Goal: Transaction & Acquisition: Purchase product/service

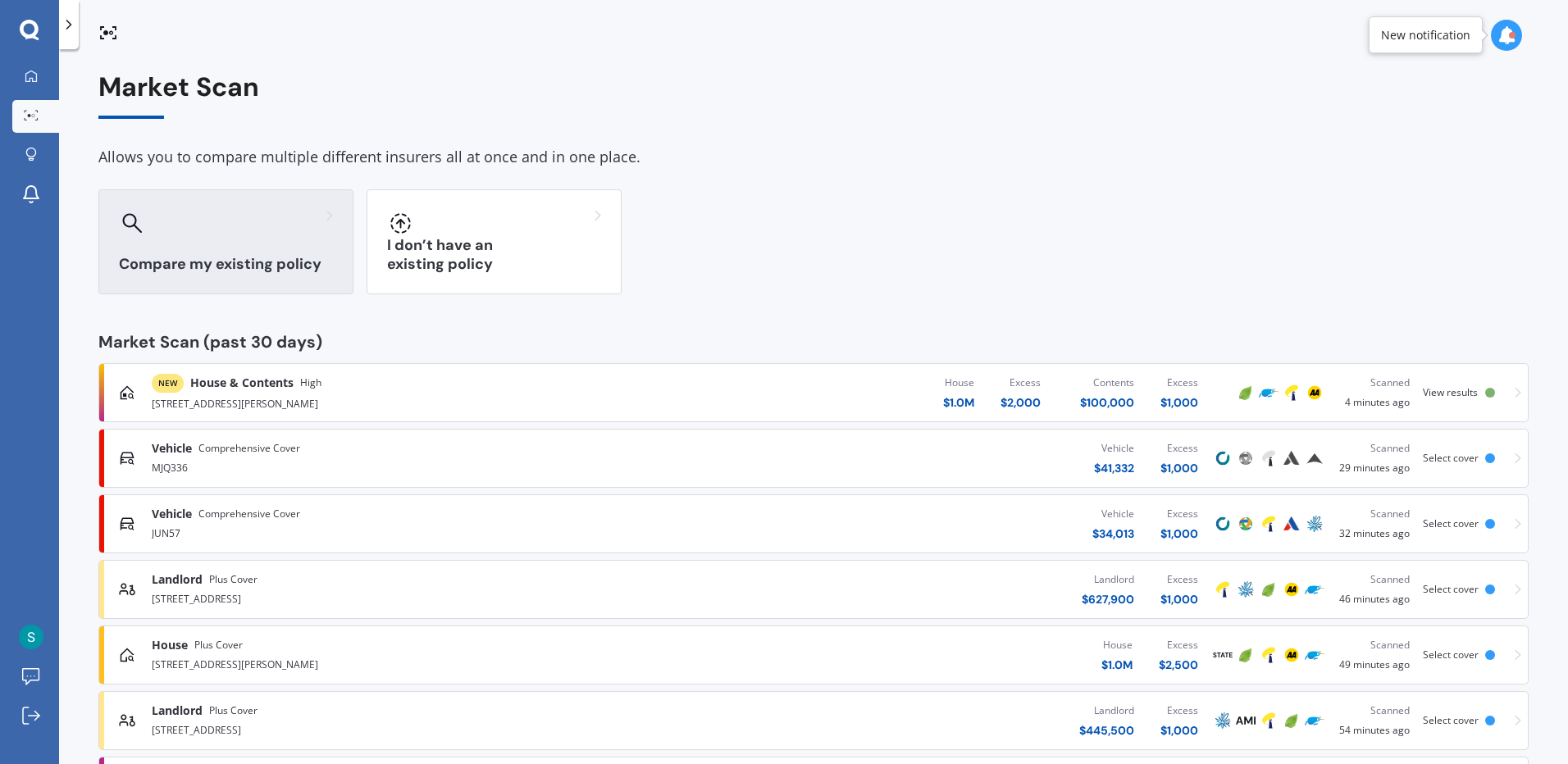
drag, startPoint x: 274, startPoint y: 225, endPoint x: 307, endPoint y: 256, distance: 45.3
click at [274, 225] on div at bounding box center [226, 223] width 214 height 26
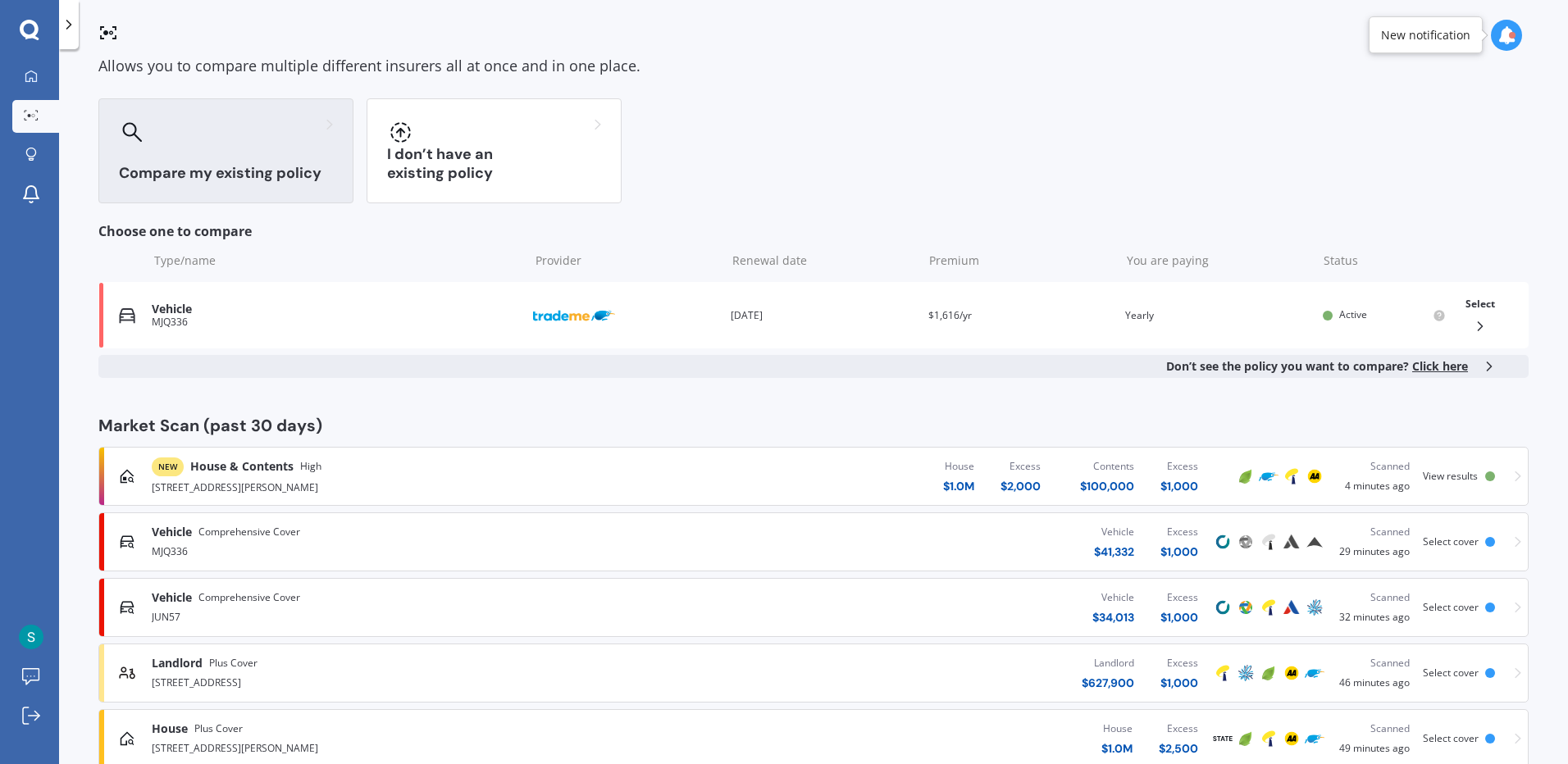
scroll to position [328, 0]
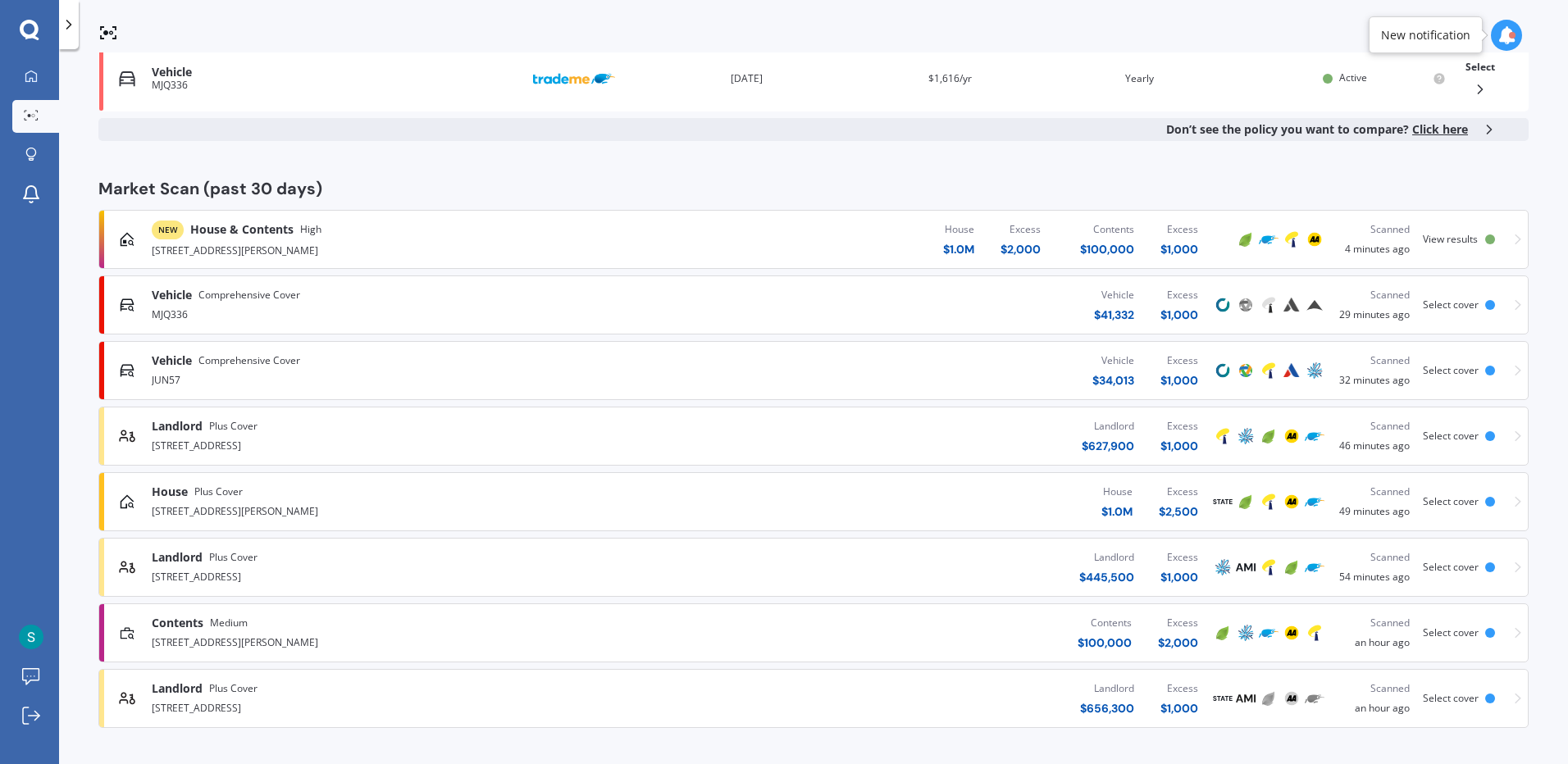
click at [1379, 700] on div "Scanned an hour ago" at bounding box center [1374, 698] width 71 height 36
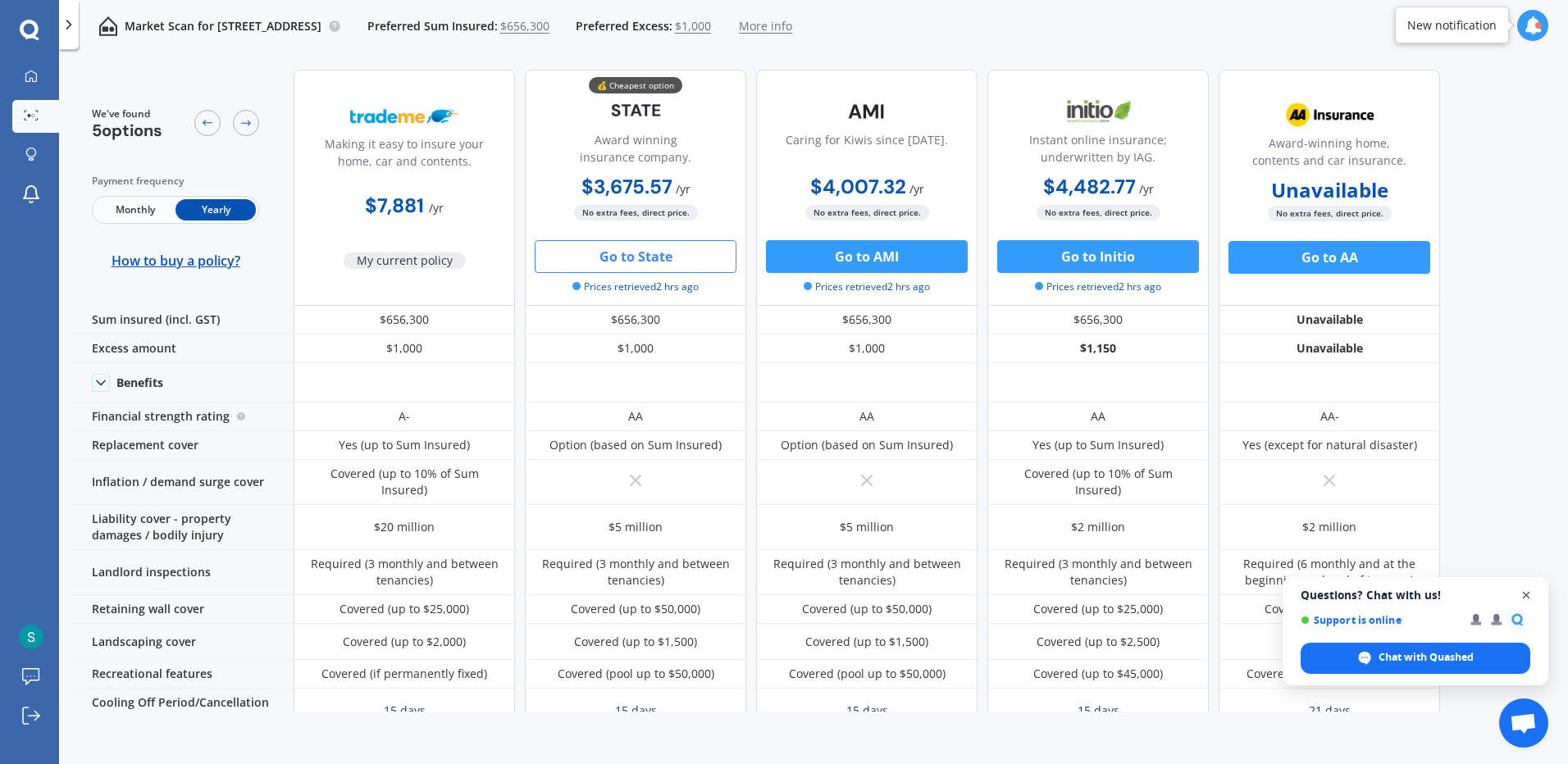
click at [1524, 591] on span "Close chat" at bounding box center [1526, 595] width 20 height 20
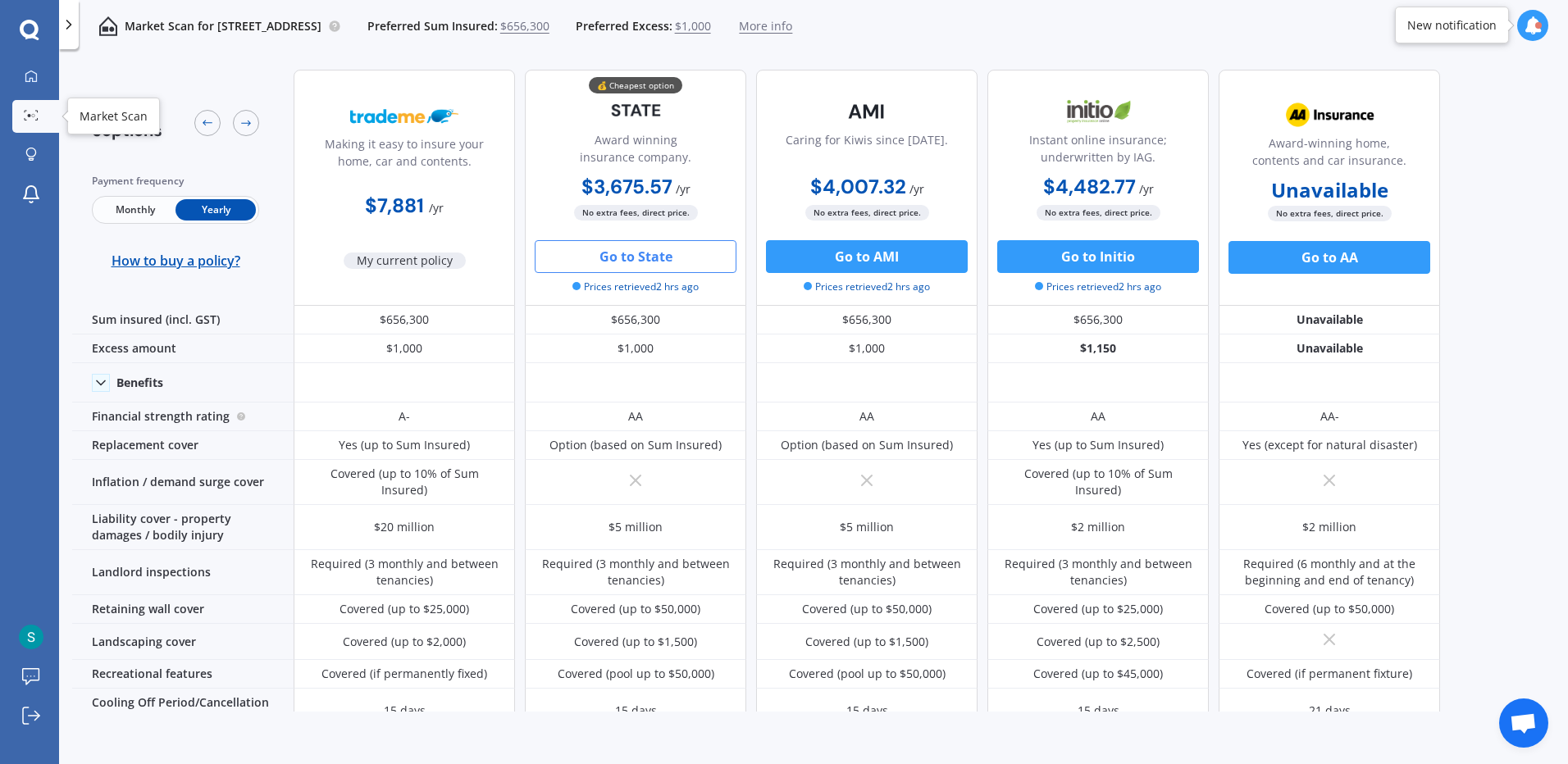
click at [24, 121] on icon at bounding box center [31, 116] width 15 height 11
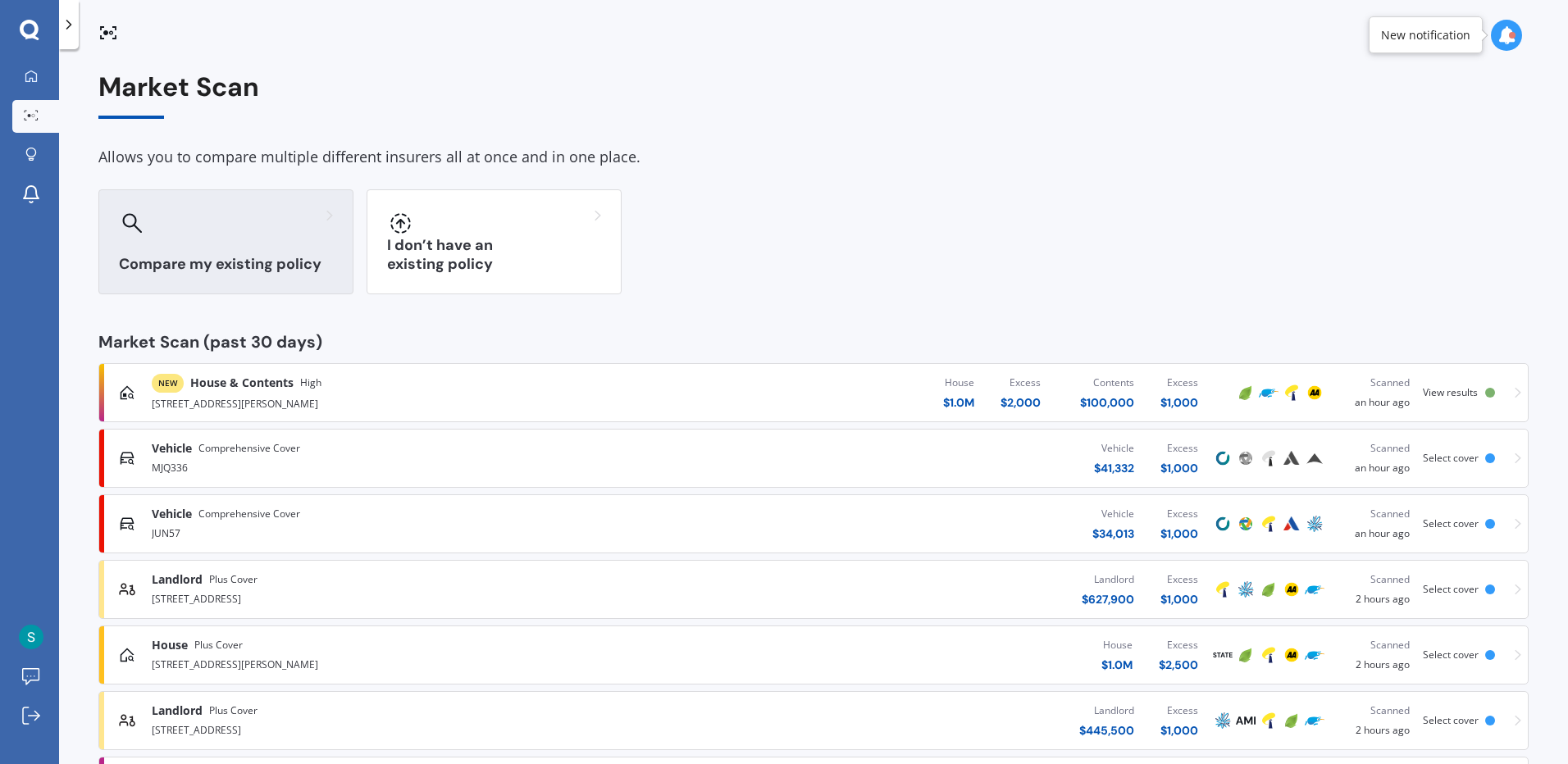
click at [240, 231] on div at bounding box center [226, 223] width 214 height 26
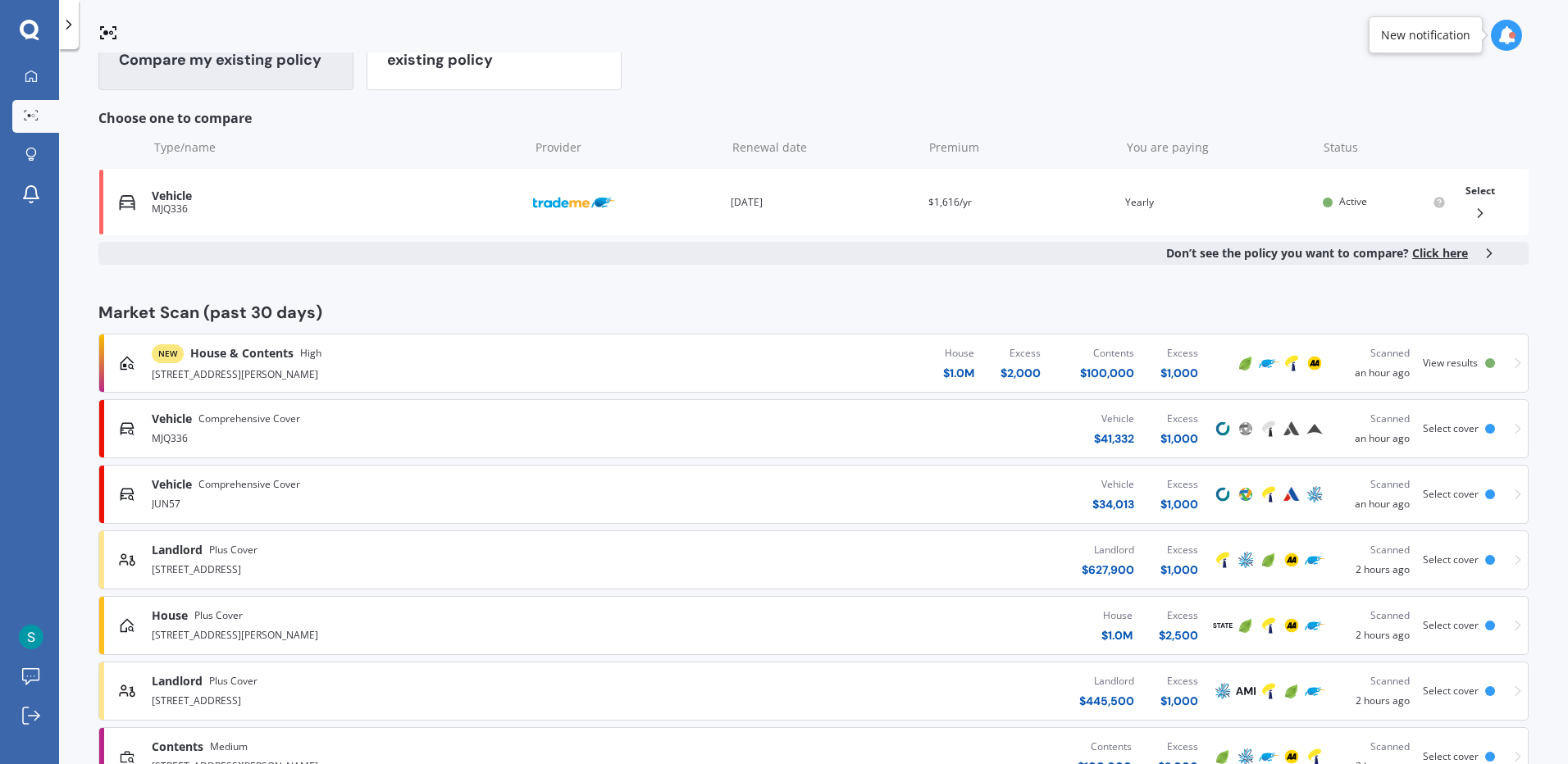
scroll to position [328, 0]
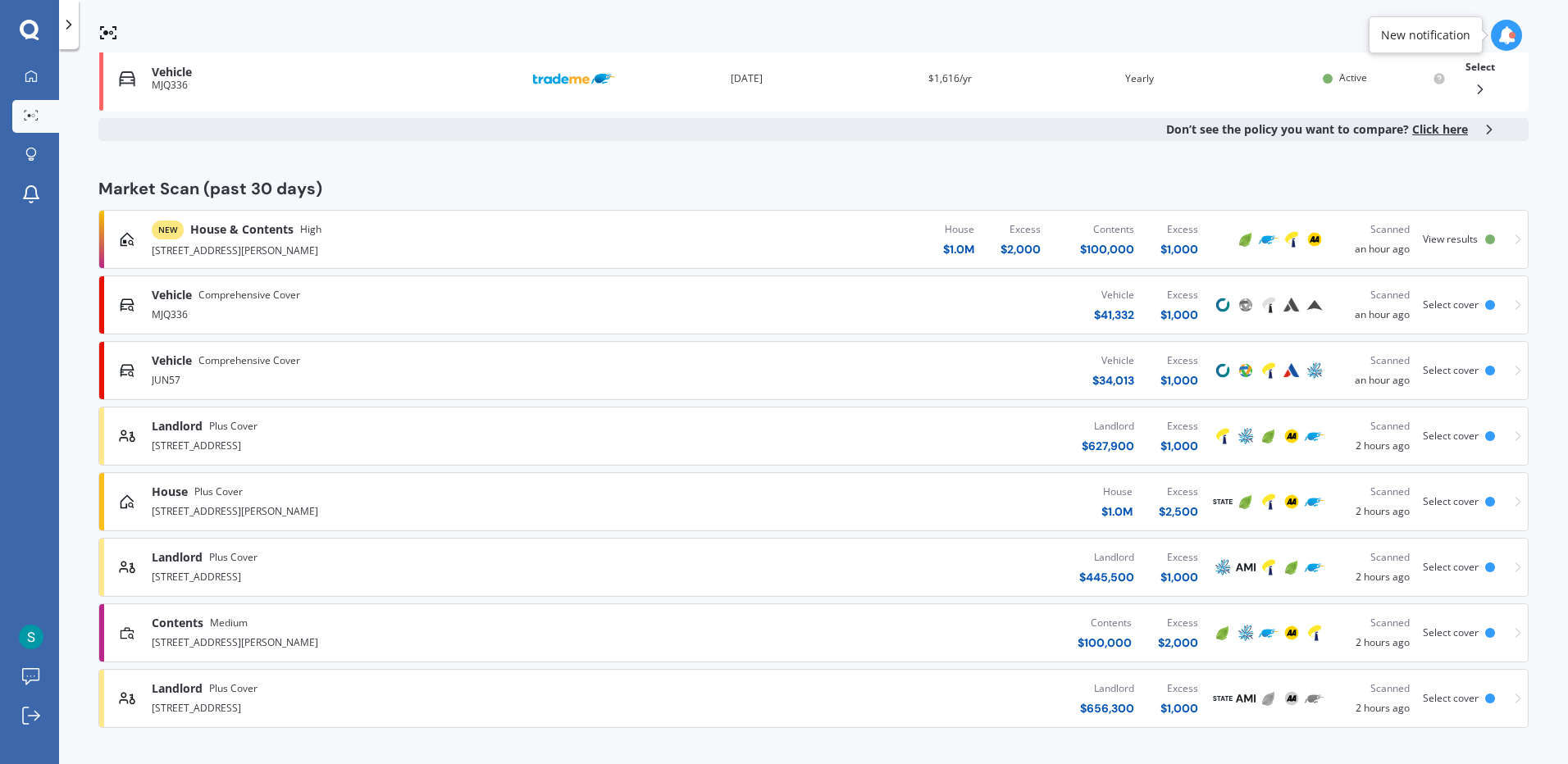
click at [604, 707] on div "34 Moa Street, Alicetown, Lower Hutt 5010" at bounding box center [409, 707] width 514 height 19
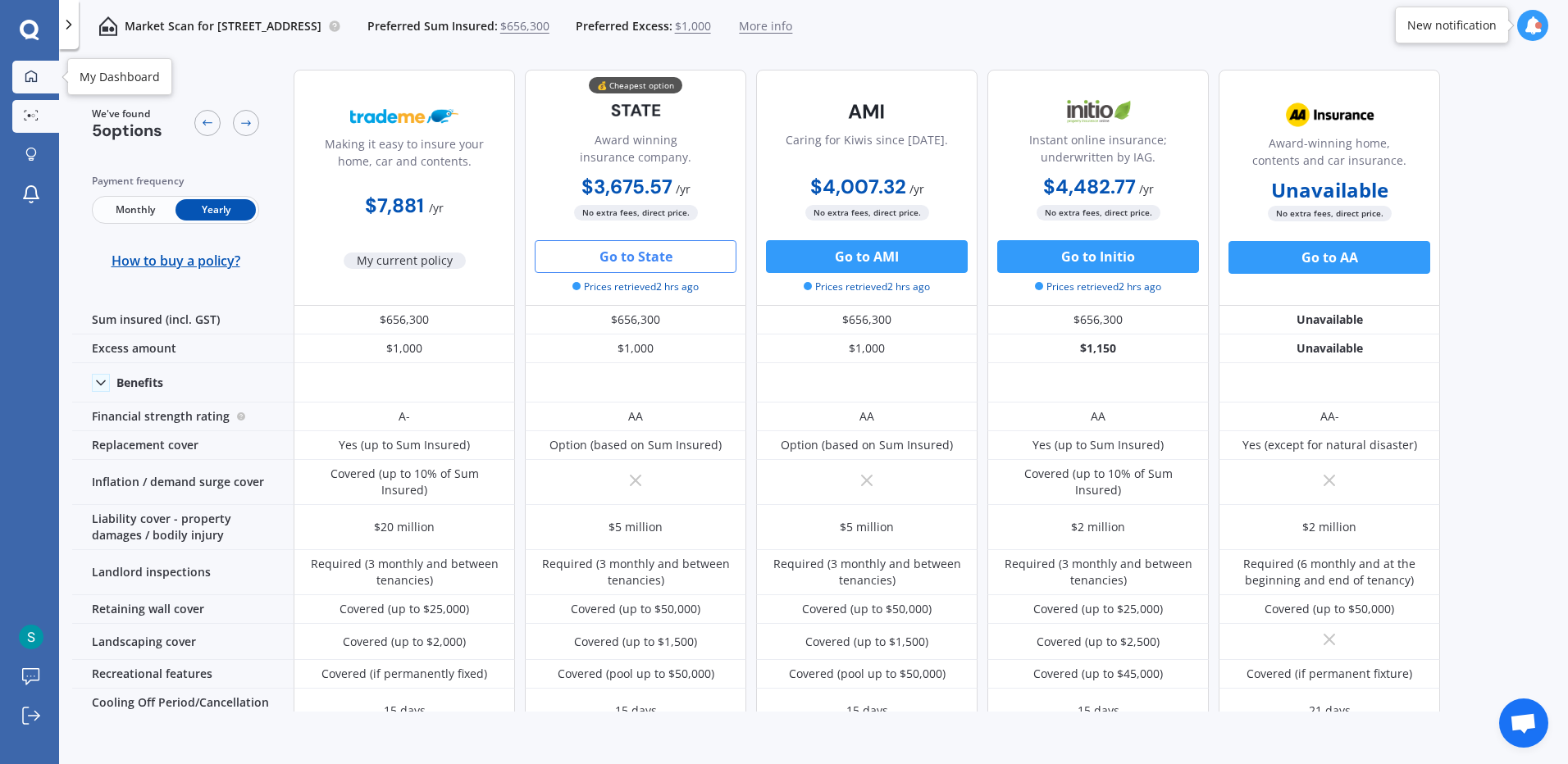
click at [28, 85] on link "My Dashboard" at bounding box center [35, 77] width 47 height 33
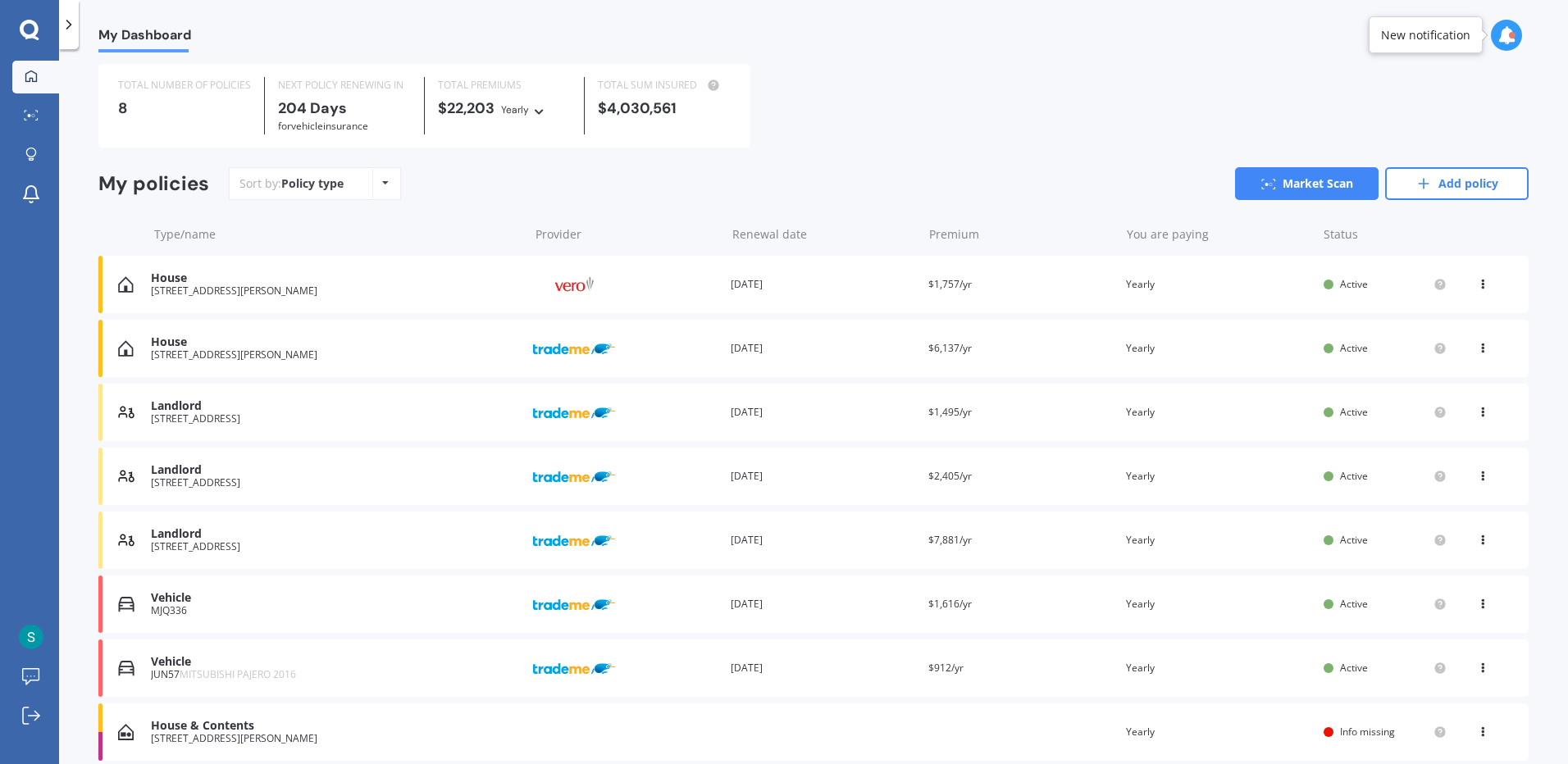
scroll to position [105, 0]
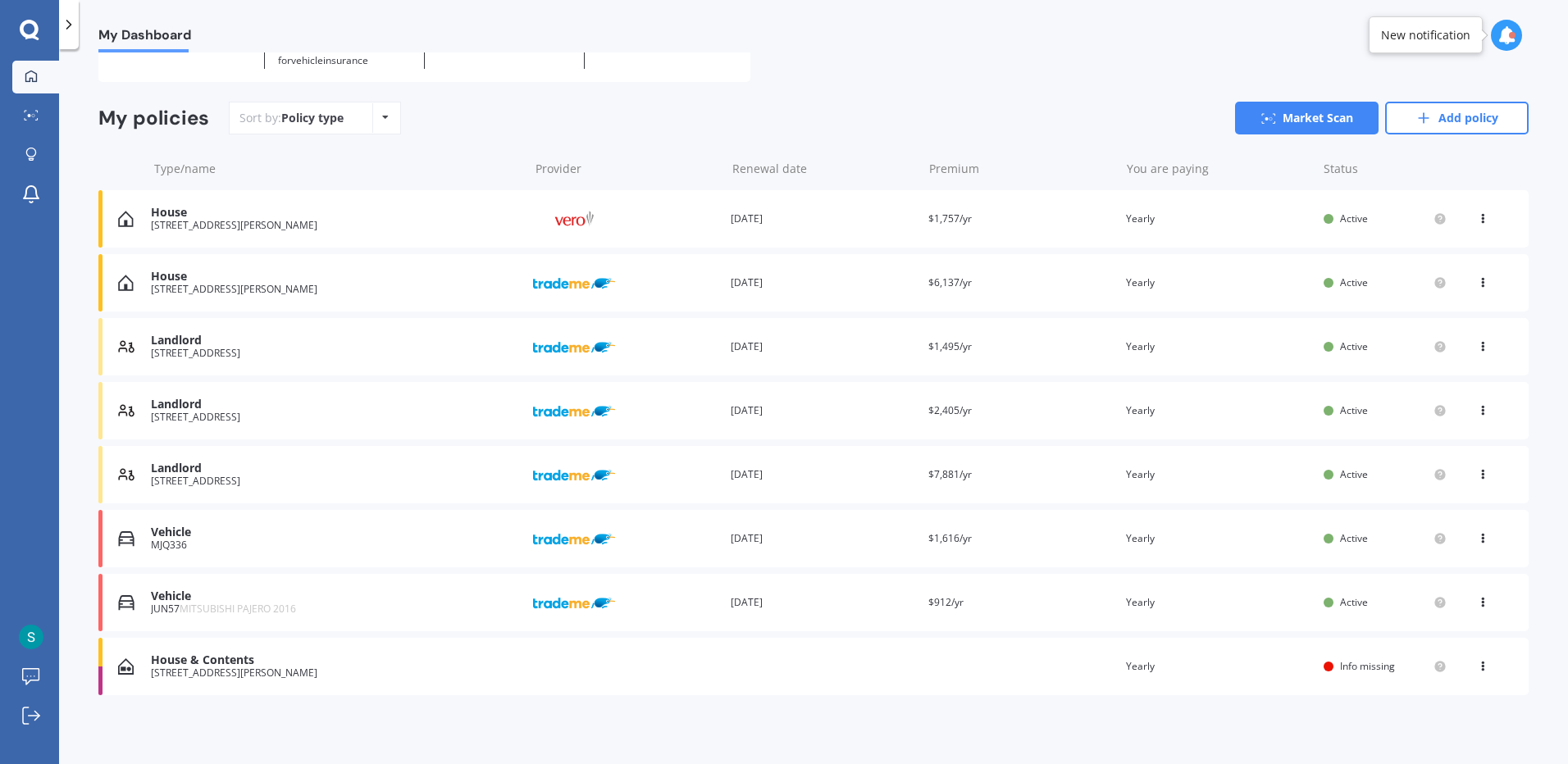
click at [1459, 404] on div "View option View policy Delete" at bounding box center [1484, 410] width 49 height 17
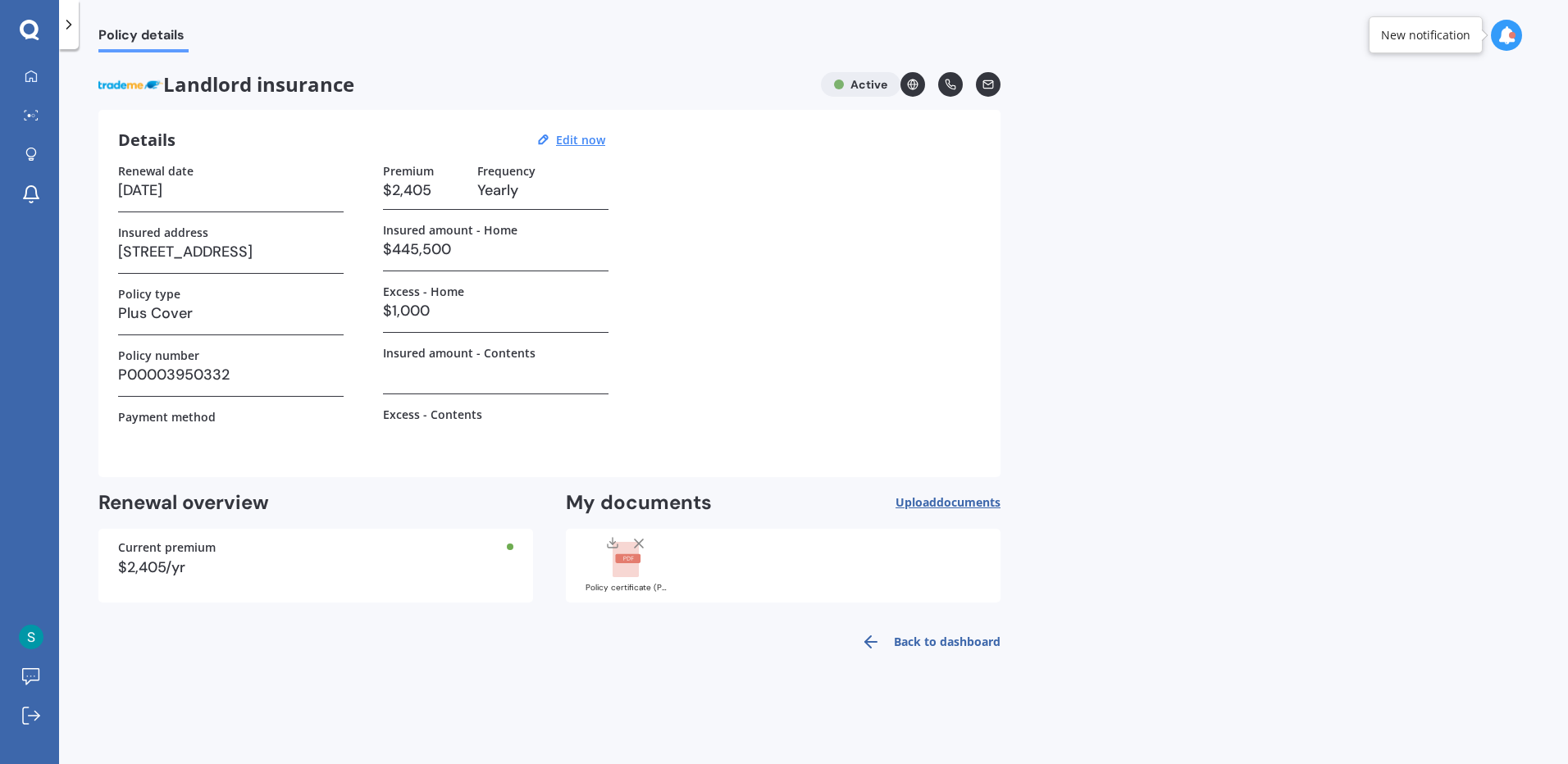
click at [67, 26] on icon at bounding box center [69, 25] width 17 height 17
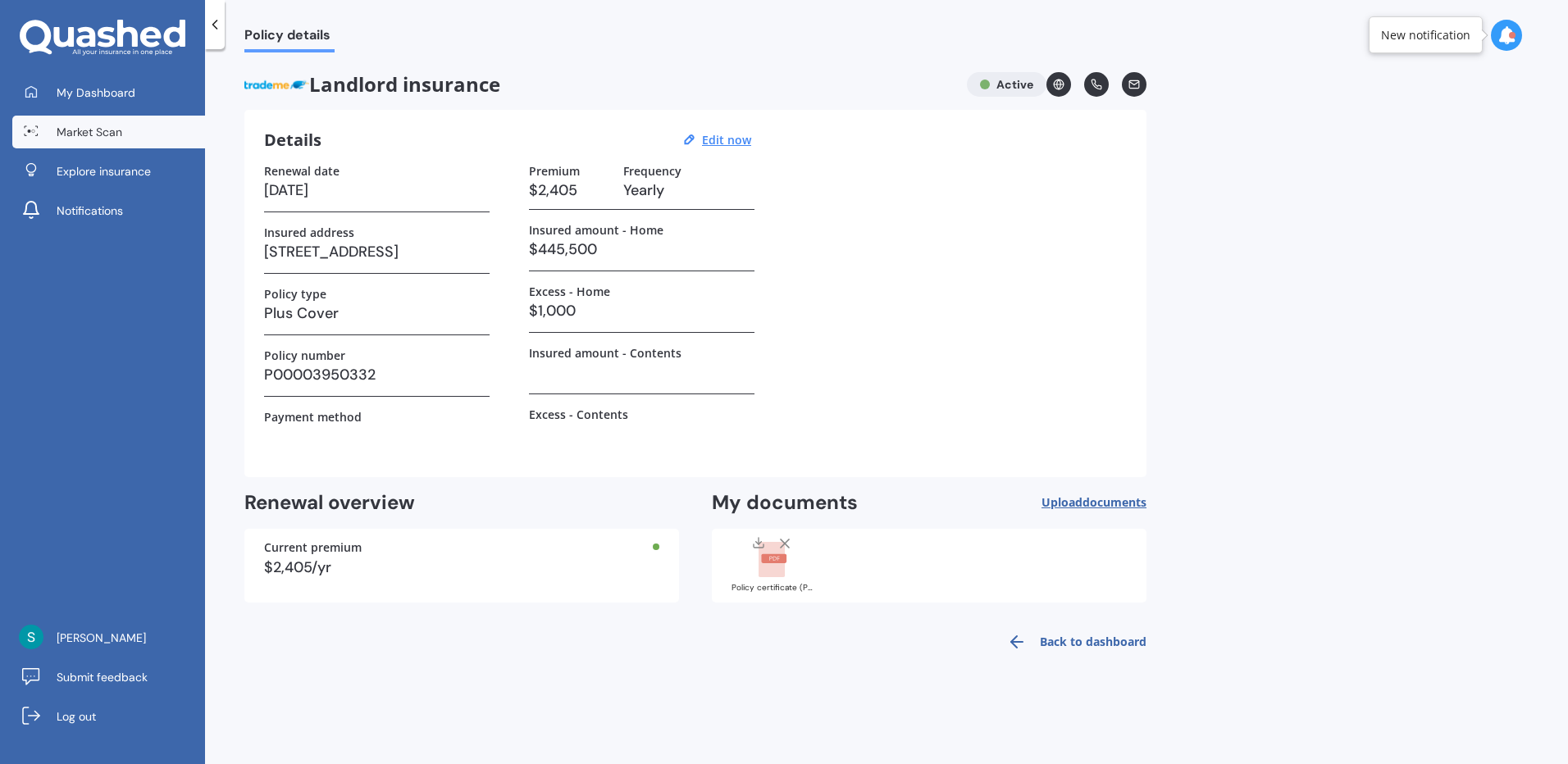
click at [53, 122] on link "Market Scan" at bounding box center [109, 131] width 192 height 33
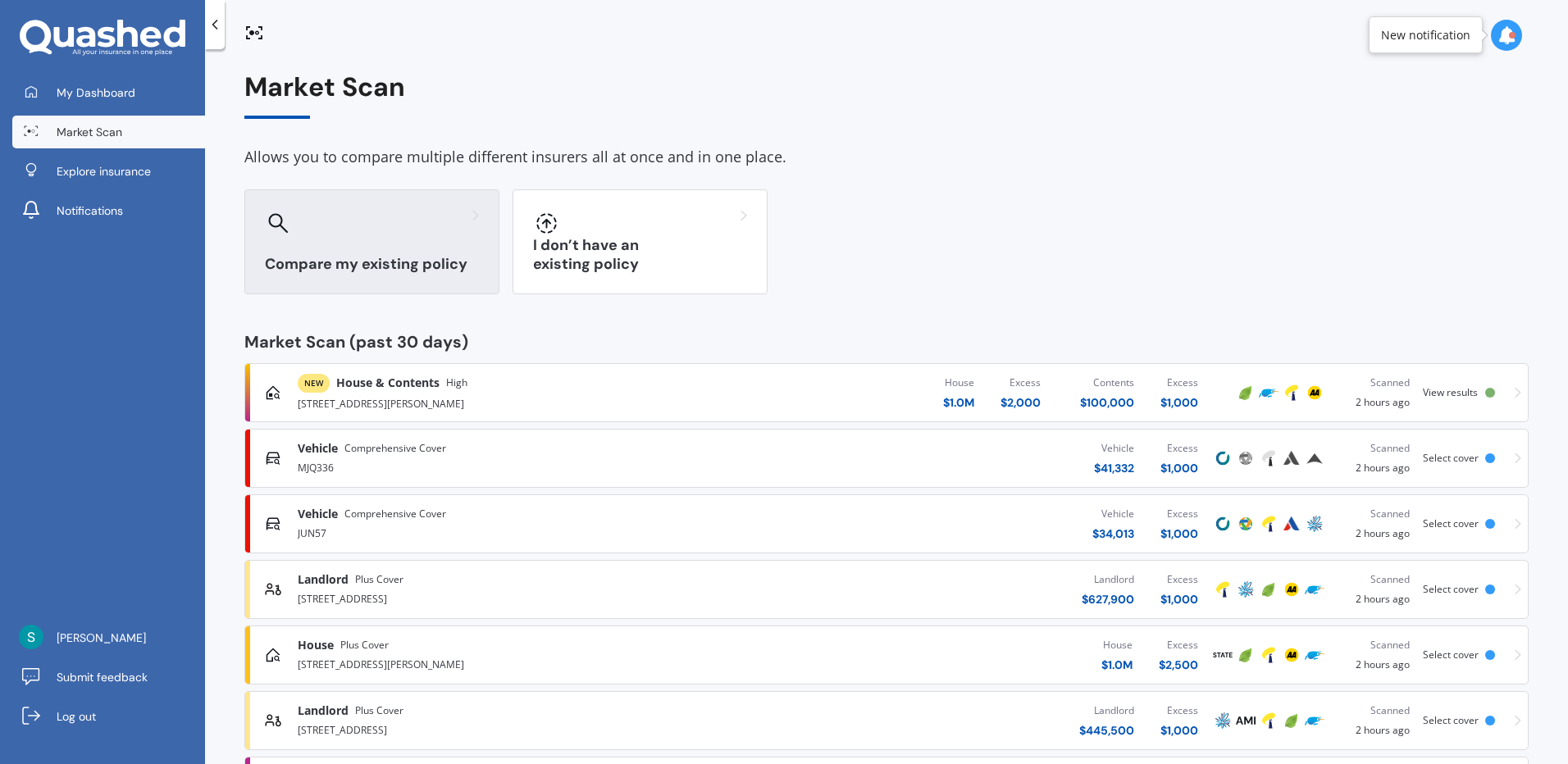
click at [323, 249] on div "Compare my existing policy" at bounding box center [371, 242] width 255 height 105
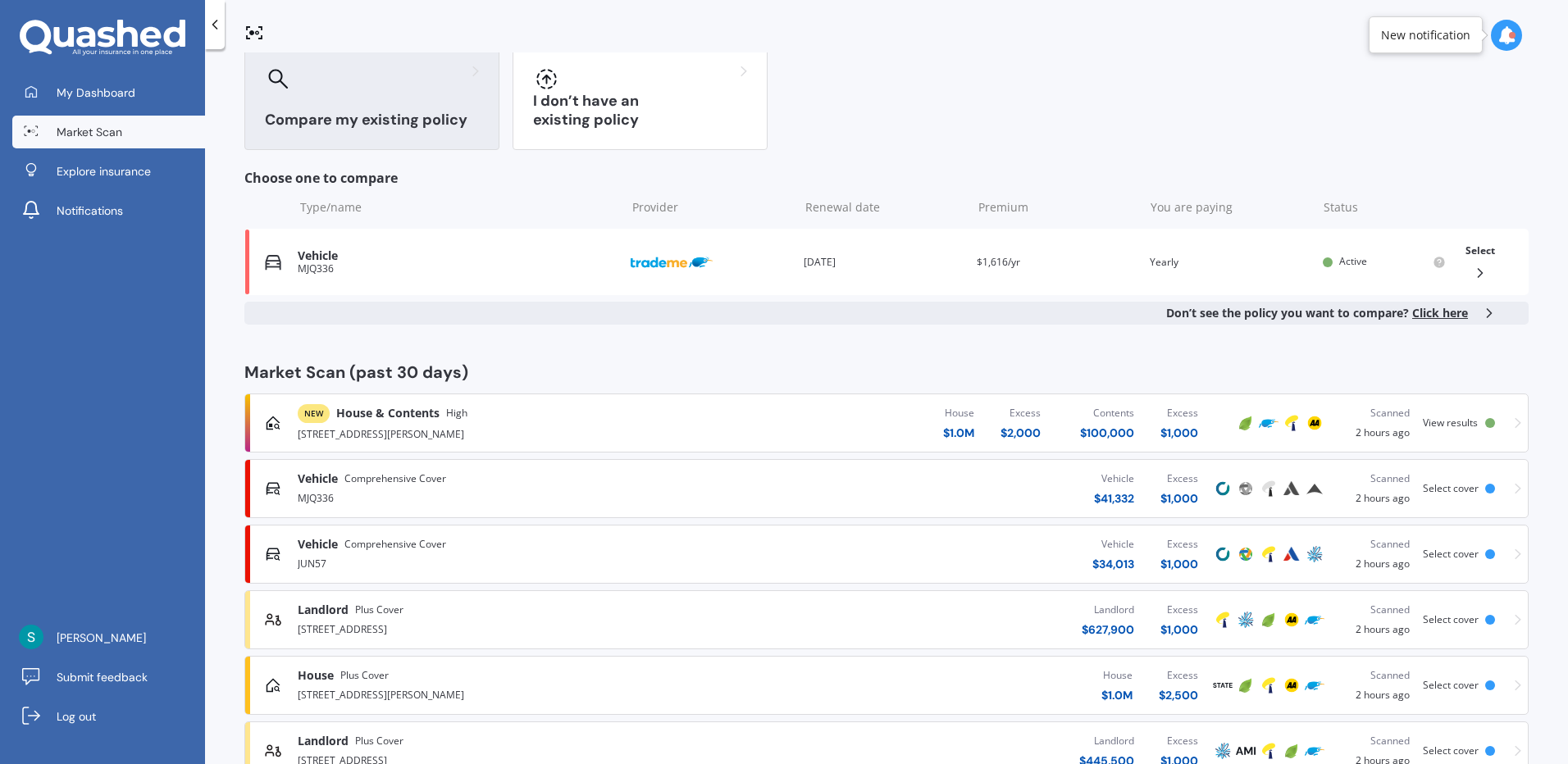
scroll to position [328, 0]
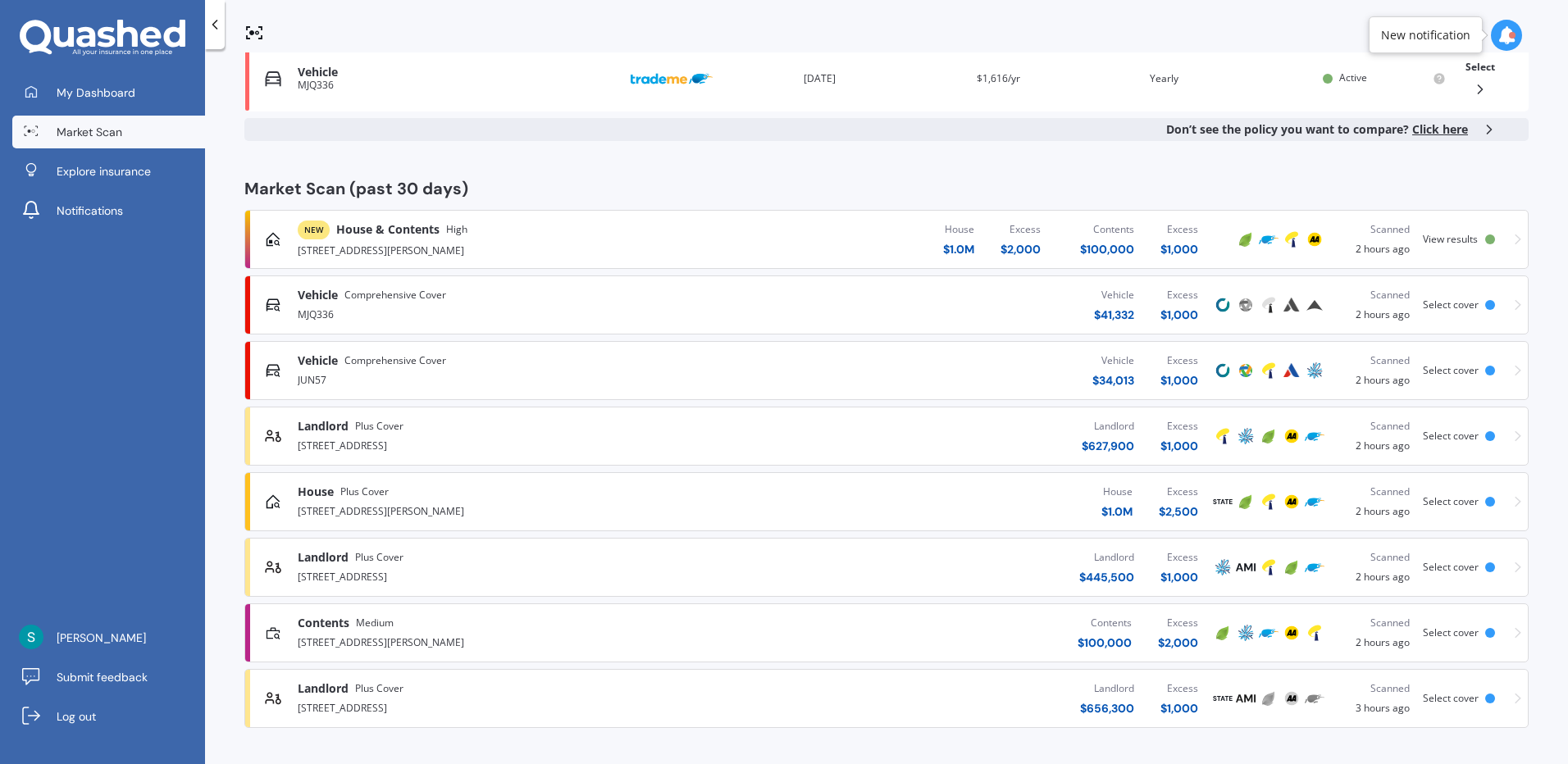
click at [997, 572] on div "Landlord $ 445,500 Excess $ 1,000" at bounding box center [974, 567] width 473 height 49
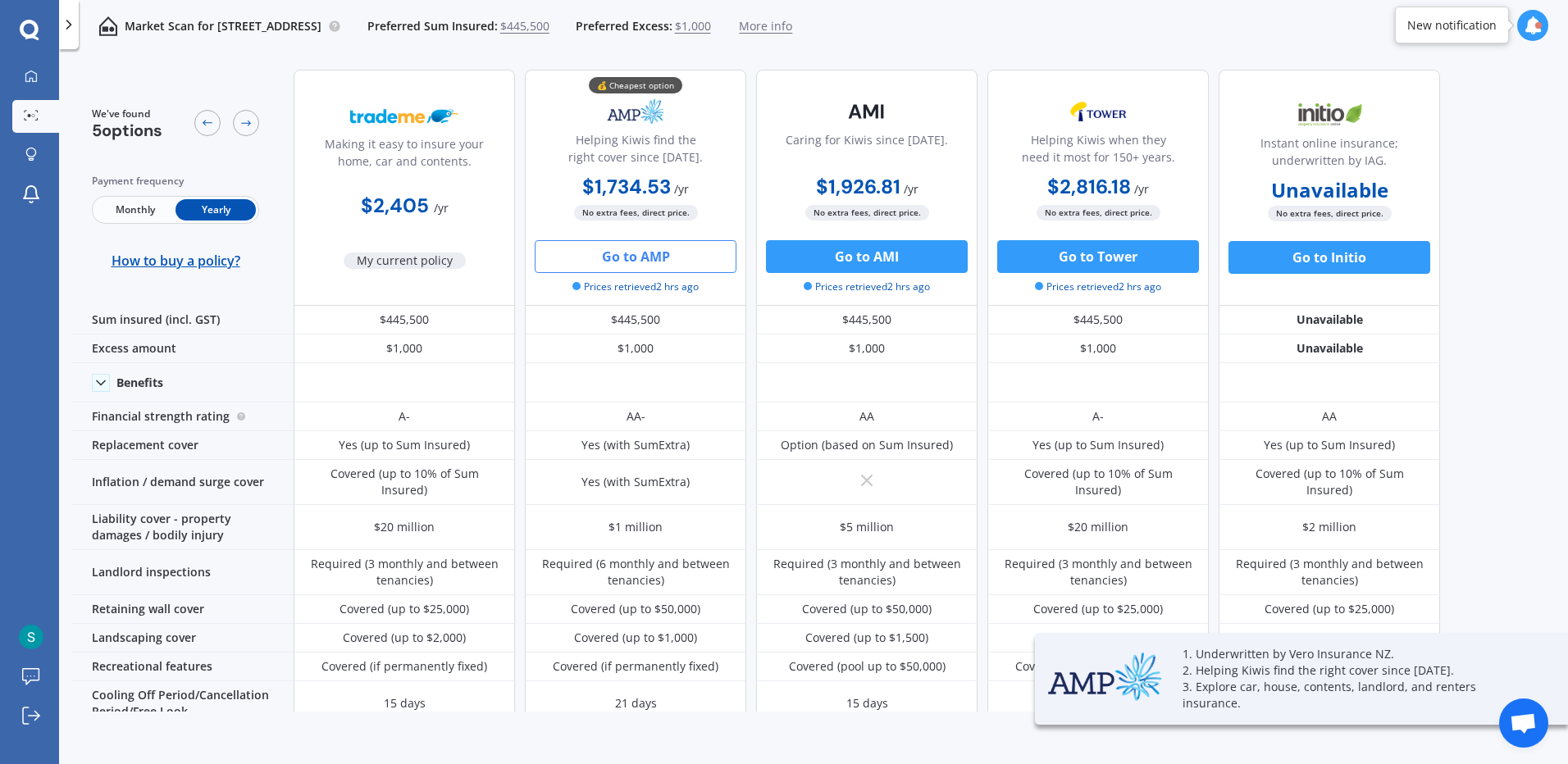
click at [656, 254] on button "Go to AMP" at bounding box center [635, 256] width 202 height 33
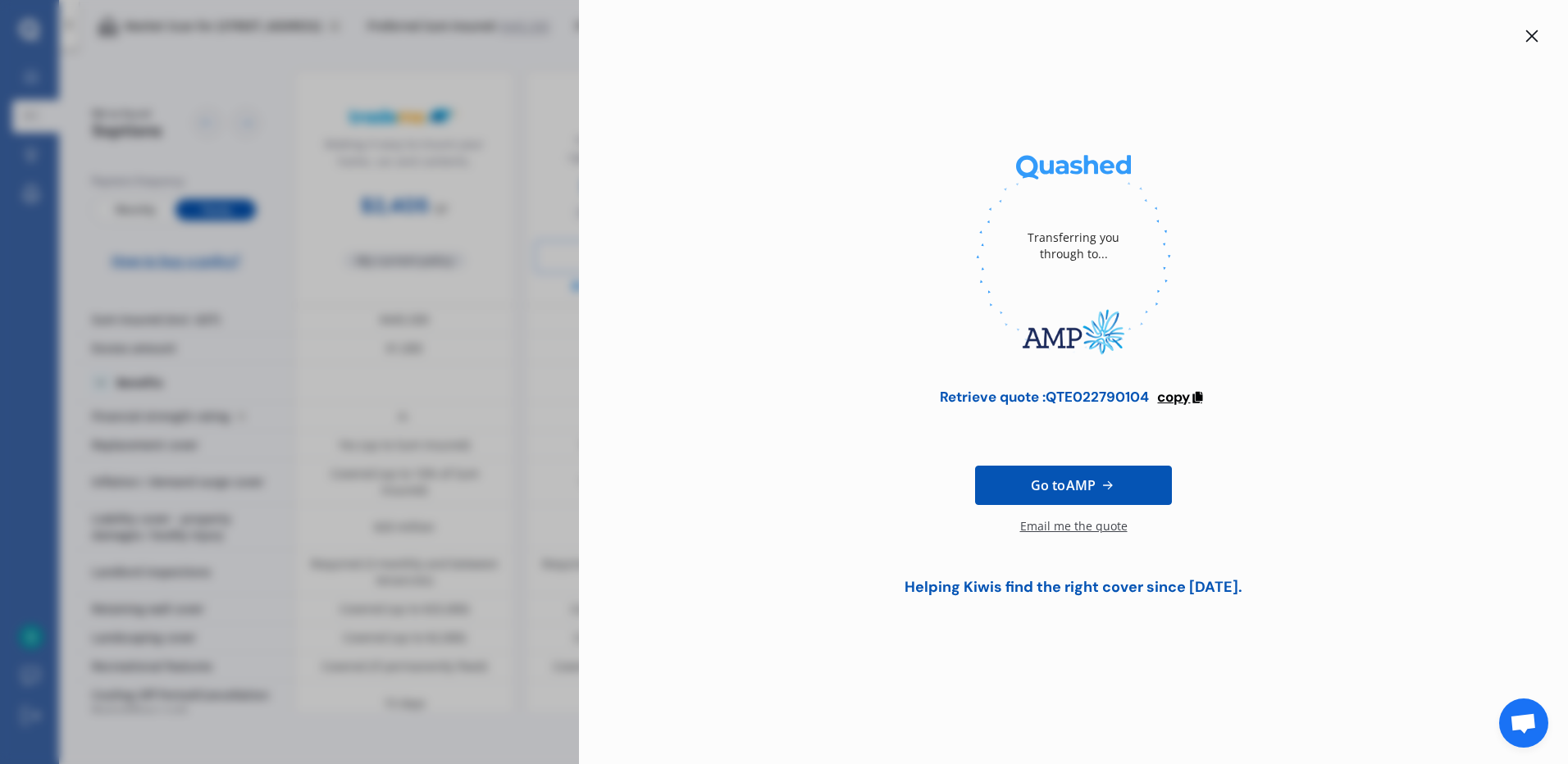
click at [1182, 394] on span "copy" at bounding box center [1173, 396] width 33 height 18
click at [379, 136] on div "Transferring you through to... Retrieve quote : QTE022790104 copied Reminder : …" at bounding box center [784, 382] width 1568 height 764
click at [1541, 35] on div at bounding box center [1532, 36] width 19 height 19
